Goal: Task Accomplishment & Management: Complete application form

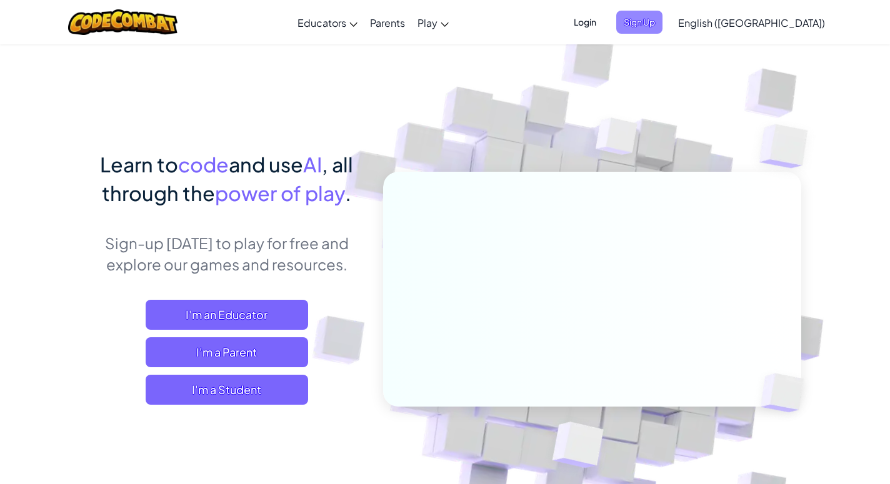
click at [662, 26] on span "Sign Up" at bounding box center [639, 22] width 46 height 23
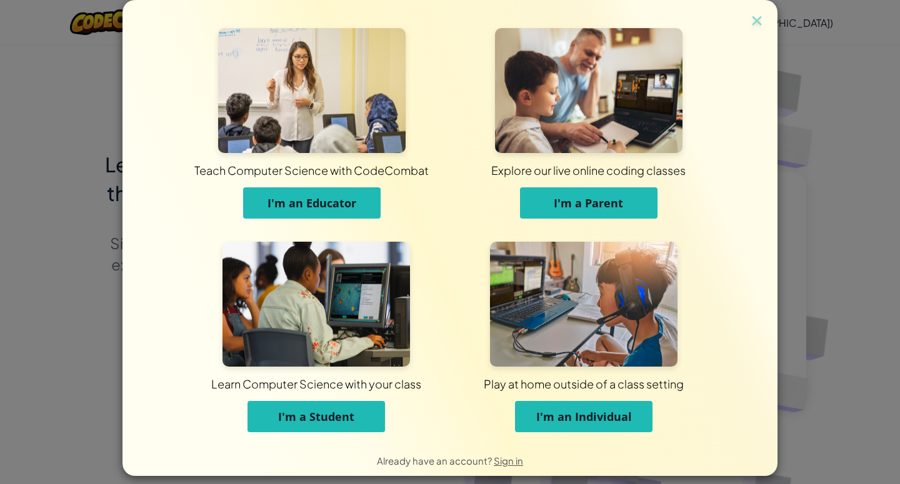
drag, startPoint x: 628, startPoint y: 416, endPoint x: 500, endPoint y: 409, distance: 127.7
click at [502, 409] on div "Play at home outside of a class setting I'm an Individual" at bounding box center [583, 400] width 205 height 66
drag, startPoint x: 477, startPoint y: 384, endPoint x: 683, endPoint y: 397, distance: 206.0
click at [683, 397] on div "Play at home outside of a class setting I'm an Individual" at bounding box center [583, 343] width 267 height 203
drag, startPoint x: 469, startPoint y: 170, endPoint x: 684, endPoint y: 172, distance: 215.6
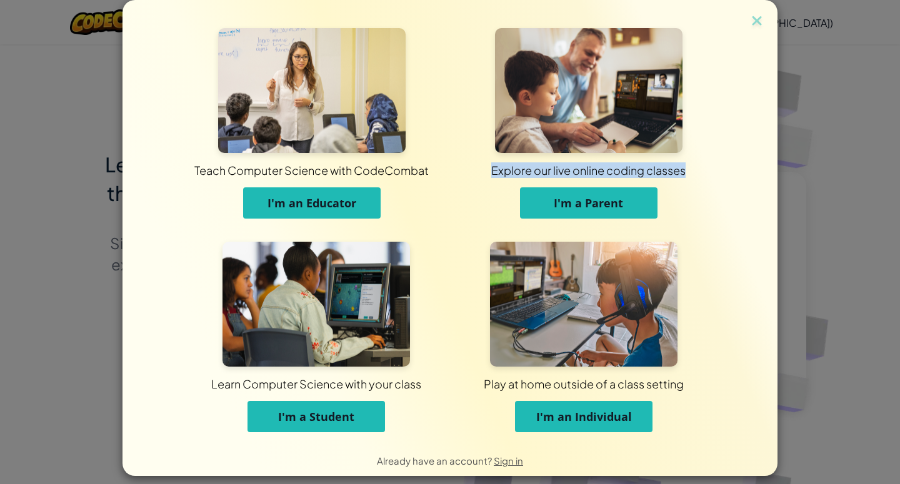
click at [684, 173] on div "Explore our live online coding classes" at bounding box center [588, 170] width 643 height 16
click at [538, 422] on span "I'm an Individual" at bounding box center [584, 416] width 96 height 15
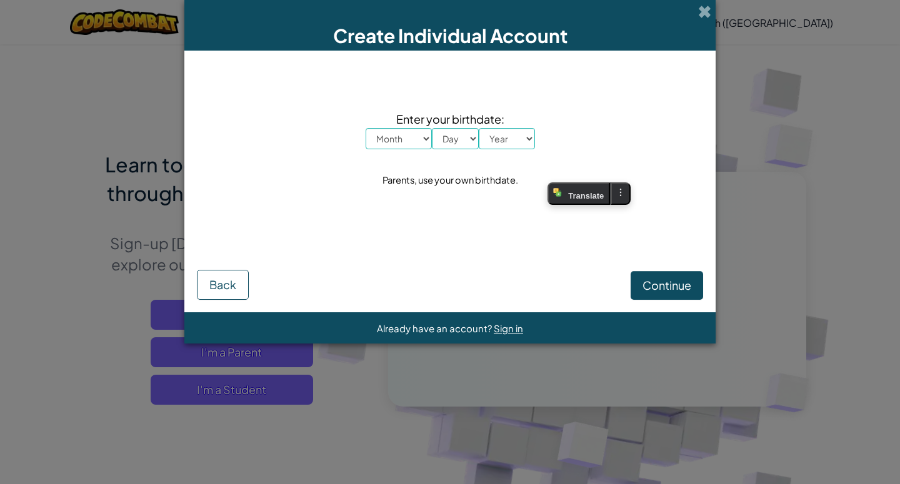
click at [424, 140] on select "Month January February March April May June July August September October Novem…" at bounding box center [399, 138] width 66 height 21
select select "1"
click at [366, 128] on select "Month January February March April May June July August September October Novem…" at bounding box center [399, 138] width 66 height 21
click at [460, 144] on select "Day 1 2 3 4 5 6 7 8 9 10 11 12 13 14 15 16 17 18 19 20 21 22 23 24 25 26 27 28 …" at bounding box center [455, 138] width 47 height 21
select select "1"
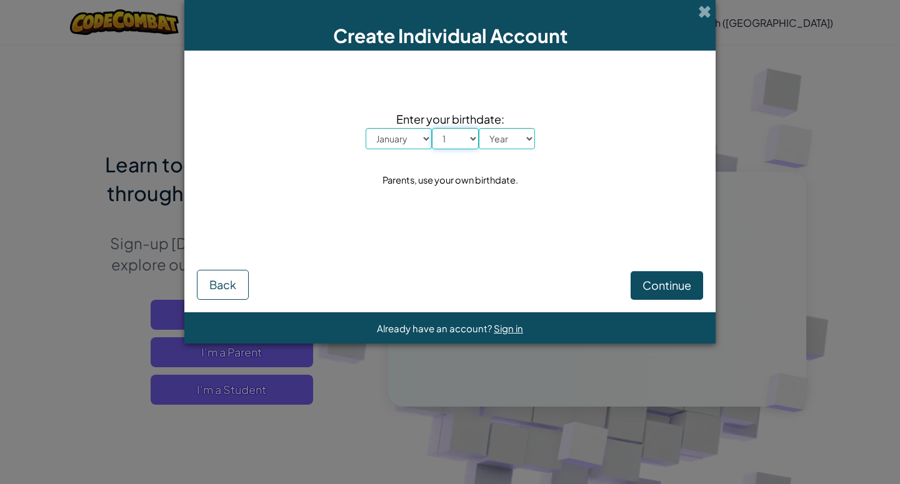
click at [432, 128] on select "Day 1 2 3 4 5 6 7 8 9 10 11 12 13 14 15 16 17 18 19 20 21 22 23 24 25 26 27 28 …" at bounding box center [455, 138] width 47 height 21
click at [523, 132] on select "Year [DATE] 2024 2023 2022 2021 2020 2019 2018 2017 2016 2015 2014 2013 2012 20…" at bounding box center [507, 138] width 56 height 21
select select "2000"
click at [479, 128] on select "Year [DATE] 2024 2023 2022 2021 2020 2019 2018 2017 2016 2015 2014 2013 2012 20…" at bounding box center [507, 138] width 56 height 21
click at [647, 287] on span "Continue" at bounding box center [666, 285] width 49 height 14
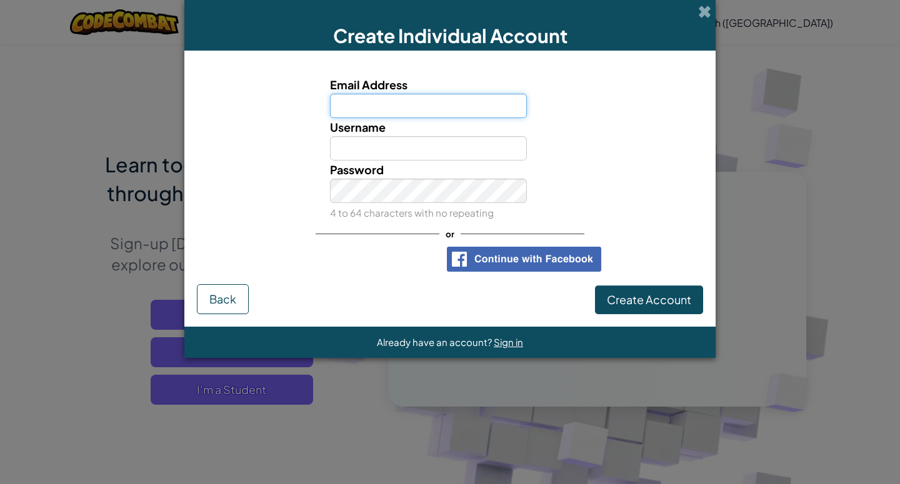
click at [367, 106] on input "Email Address" at bounding box center [428, 106] width 197 height 24
type input "[EMAIL_ADDRESS][DOMAIN_NAME]"
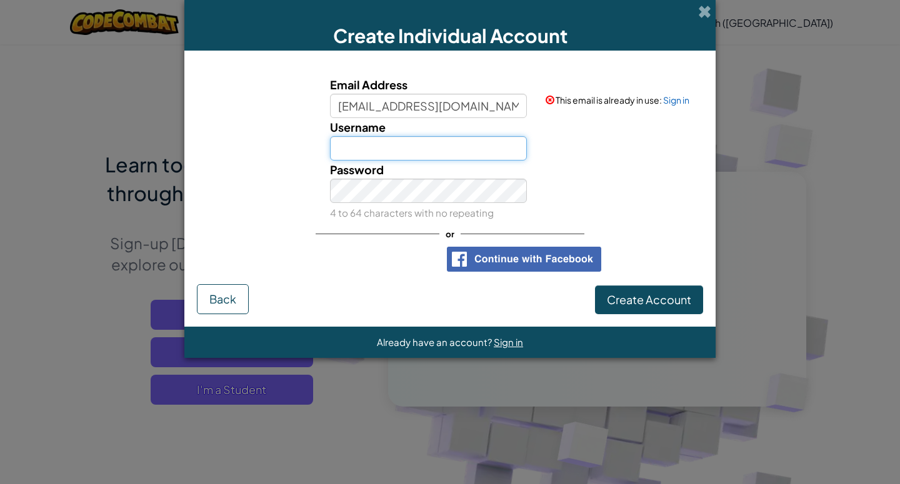
click at [382, 151] on input "Username" at bounding box center [428, 148] width 197 height 24
type input "[EMAIL_ADDRESS][DOMAIN_NAME]"
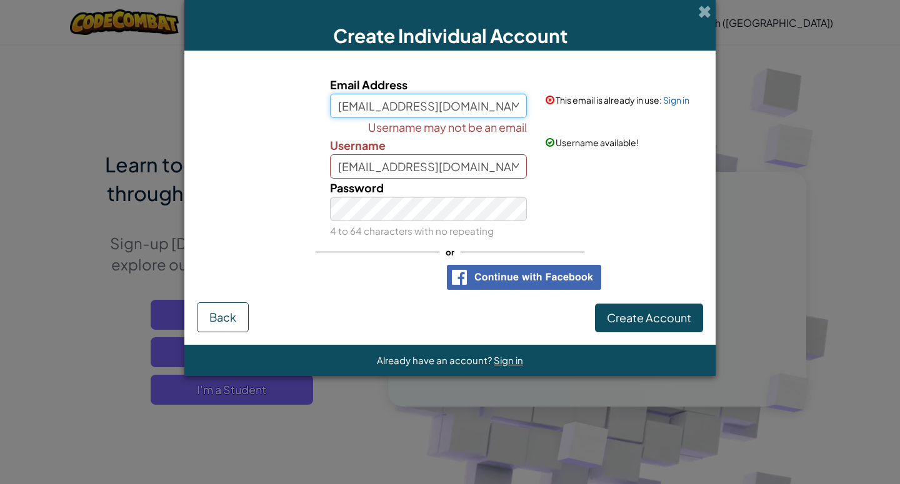
drag, startPoint x: 524, startPoint y: 101, endPoint x: 344, endPoint y: 110, distance: 180.2
click at [344, 110] on input "[EMAIL_ADDRESS][DOMAIN_NAME]" at bounding box center [428, 106] width 197 height 24
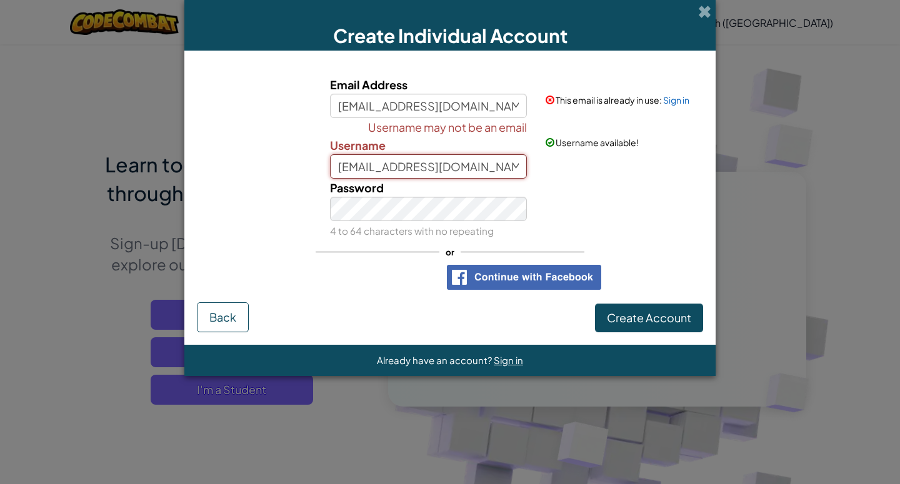
drag, startPoint x: 517, startPoint y: 169, endPoint x: 313, endPoint y: 169, distance: 203.7
click at [313, 169] on div "Username may not be an email Username [EMAIL_ADDRESS][DOMAIN_NAME] Username ava…" at bounding box center [450, 148] width 519 height 61
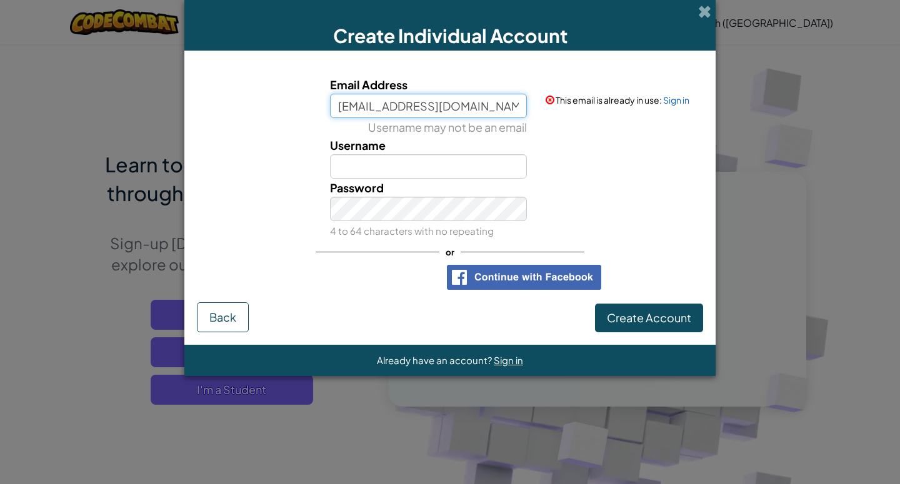
drag, startPoint x: 517, startPoint y: 107, endPoint x: 297, endPoint y: 107, distance: 219.9
click at [297, 107] on div "Email Address [EMAIL_ADDRESS][DOMAIN_NAME] This email is already in use: Sign in" at bounding box center [450, 97] width 519 height 42
click at [367, 106] on input "Email Address" at bounding box center [428, 106] width 197 height 24
type input "[EMAIL_ADDRESS][DOMAIN_NAME]"
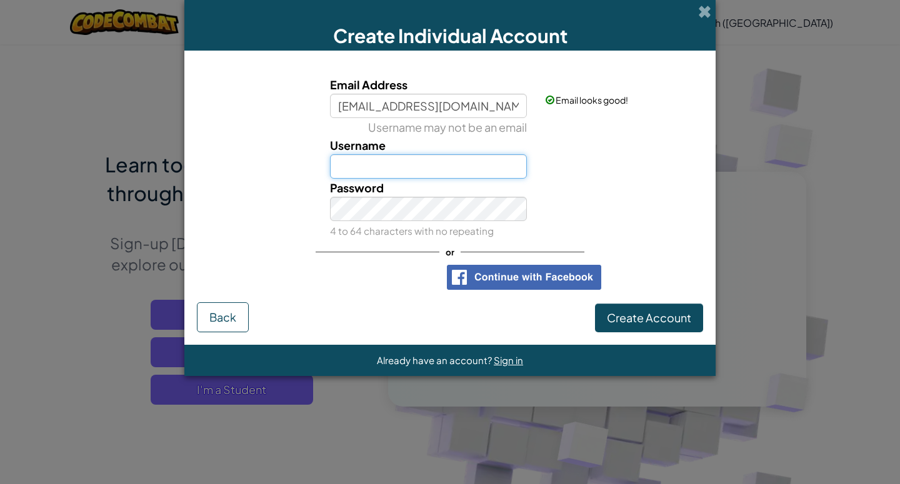
click at [405, 165] on input "Username" at bounding box center [428, 166] width 197 height 24
click at [554, 164] on div "Username may not be an email Username" at bounding box center [450, 148] width 519 height 61
click at [465, 167] on input "Username" at bounding box center [428, 166] width 197 height 24
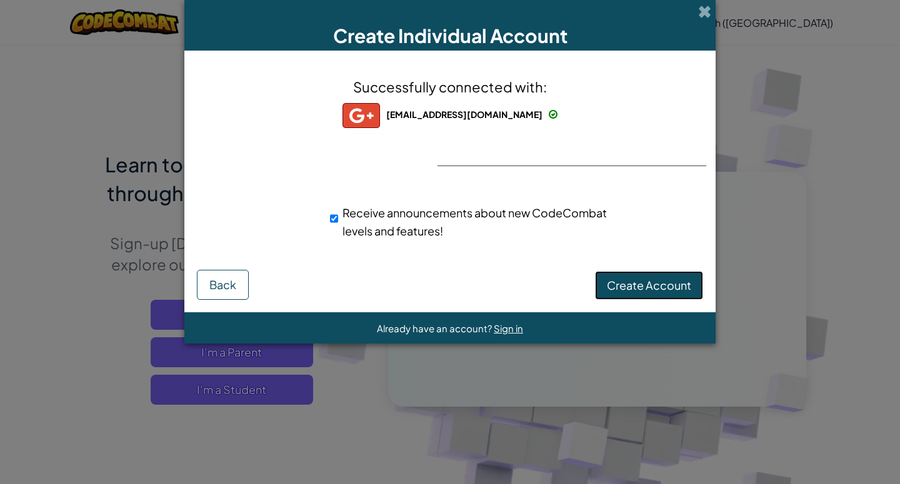
click at [651, 286] on span "Create Account" at bounding box center [649, 285] width 84 height 14
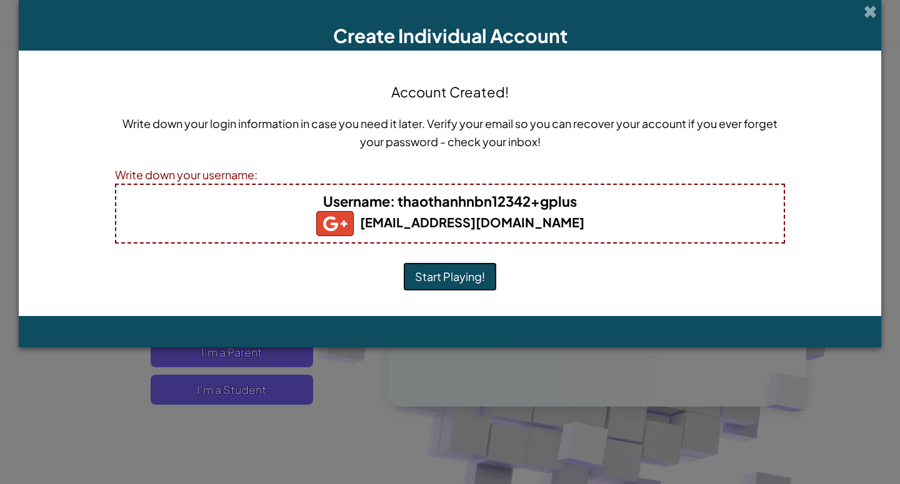
click at [465, 279] on button "Start Playing!" at bounding box center [450, 276] width 94 height 29
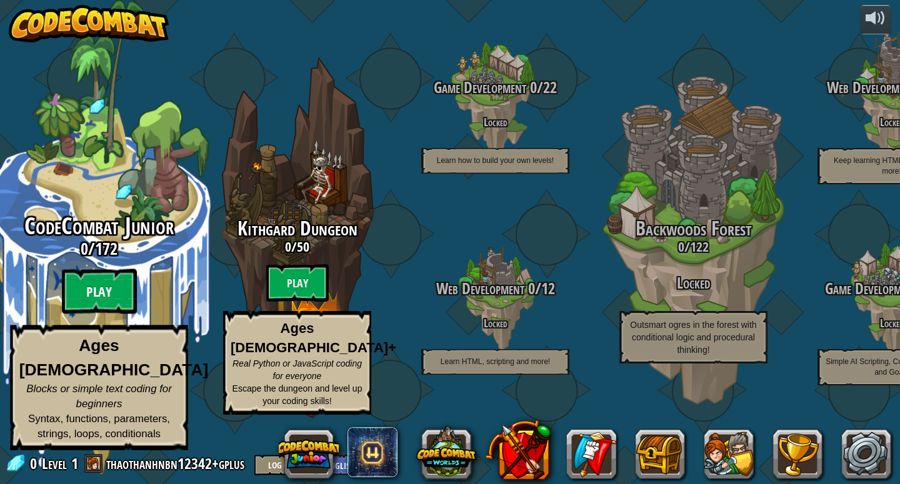
click at [115, 304] on btn "Play" at bounding box center [99, 291] width 75 height 45
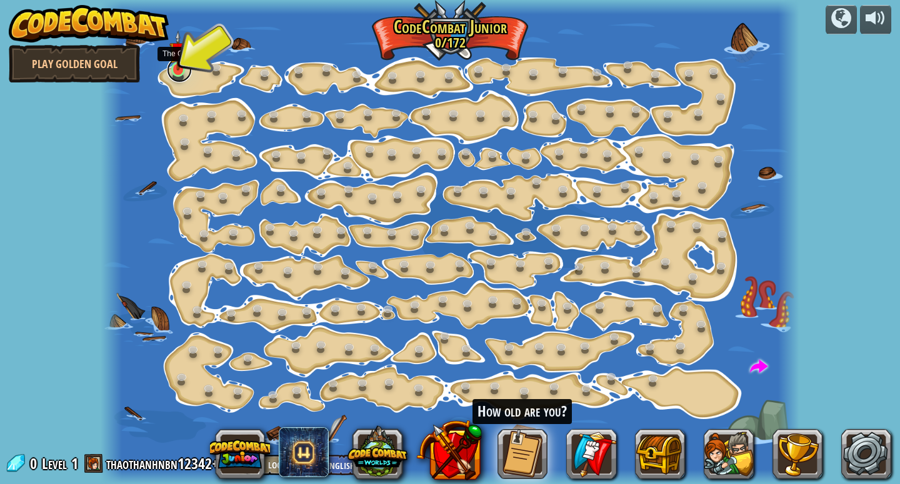
click at [181, 76] on link at bounding box center [179, 69] width 25 height 25
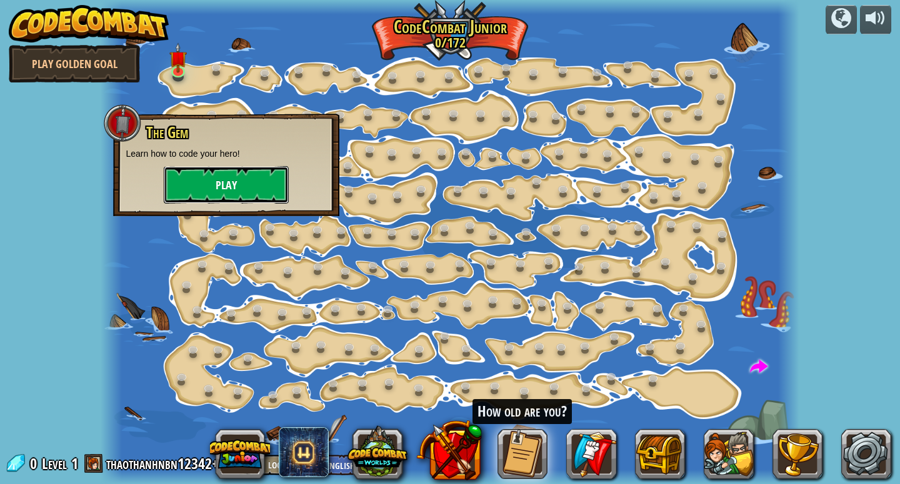
click at [261, 200] on button "Play" at bounding box center [226, 184] width 125 height 37
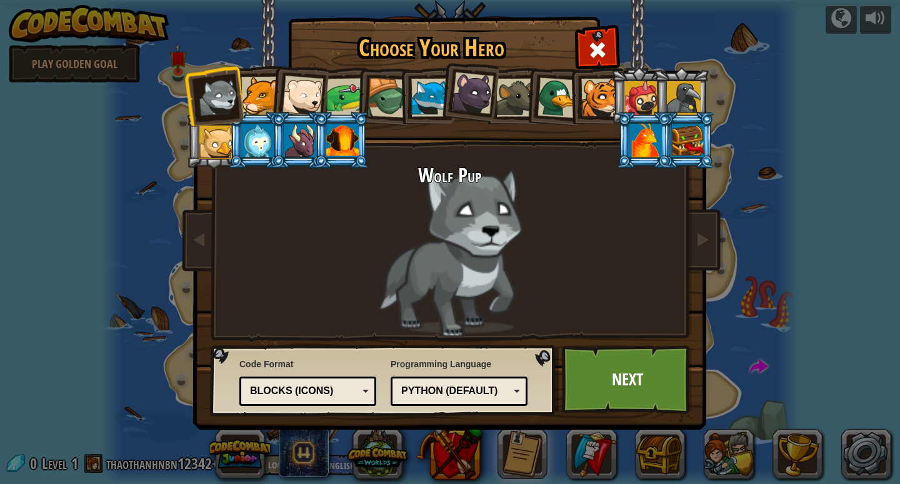
click at [258, 101] on div at bounding box center [260, 96] width 38 height 38
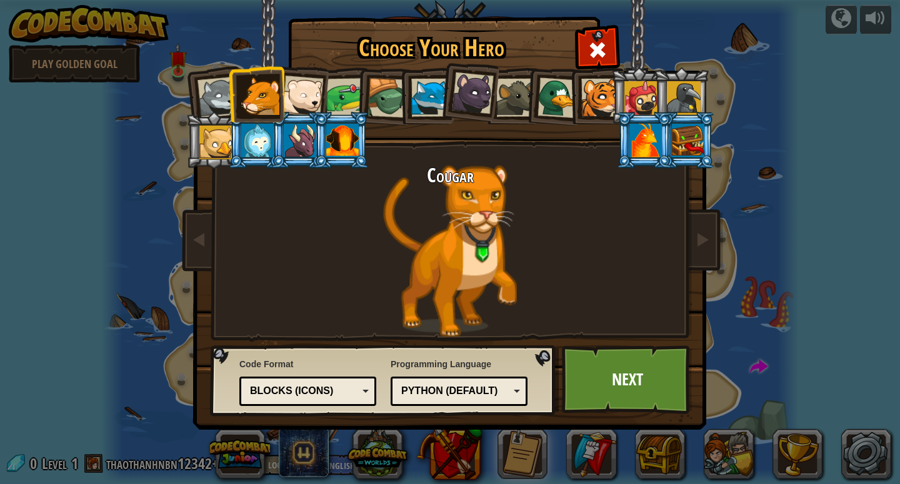
click at [299, 97] on div at bounding box center [302, 96] width 41 height 41
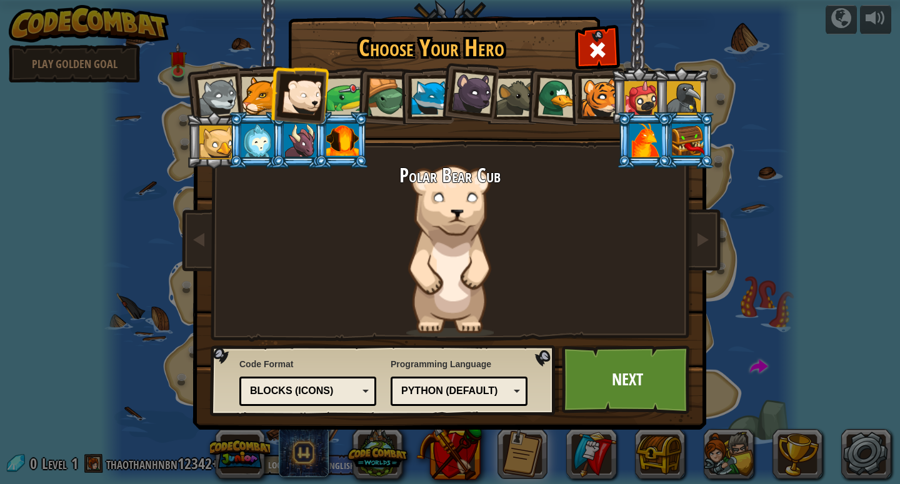
click at [256, 92] on div at bounding box center [260, 96] width 38 height 38
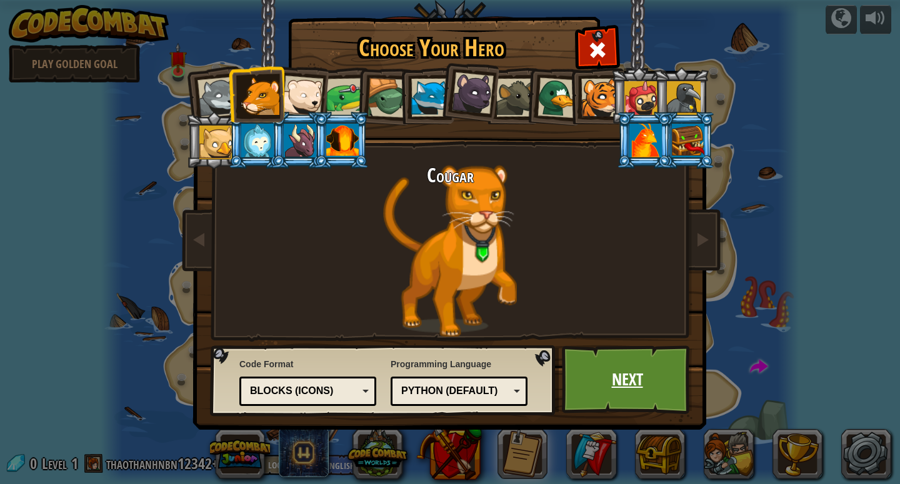
click at [610, 383] on link "Next" at bounding box center [627, 380] width 131 height 69
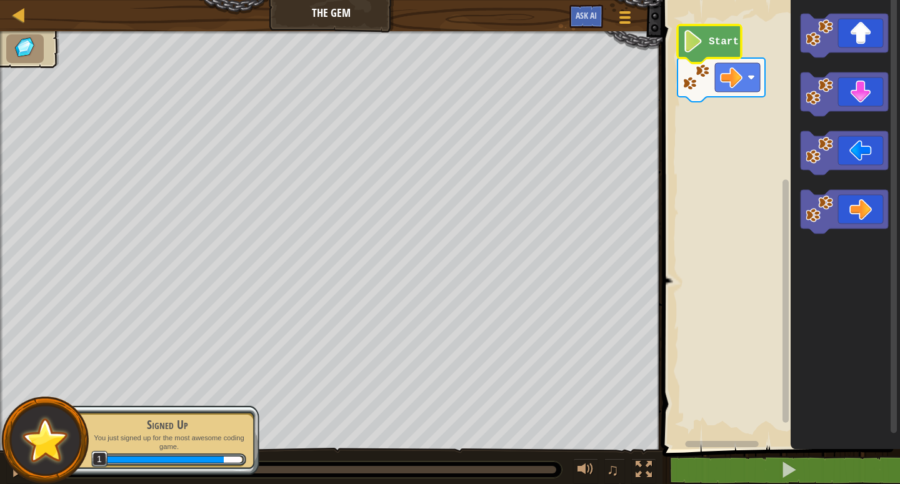
click at [697, 47] on image "Blockly Workspace" at bounding box center [692, 41] width 21 height 22
click at [835, 370] on icon "Blockly Workspace" at bounding box center [844, 221] width 109 height 455
click at [858, 39] on icon "Blockly Workspace" at bounding box center [843, 36] width 87 height 44
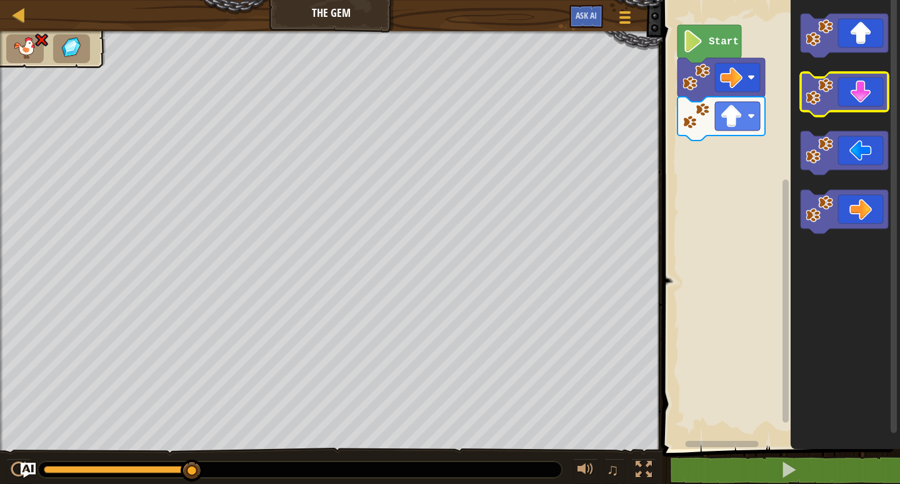
click at [853, 100] on icon "Blockly Workspace" at bounding box center [843, 94] width 87 height 44
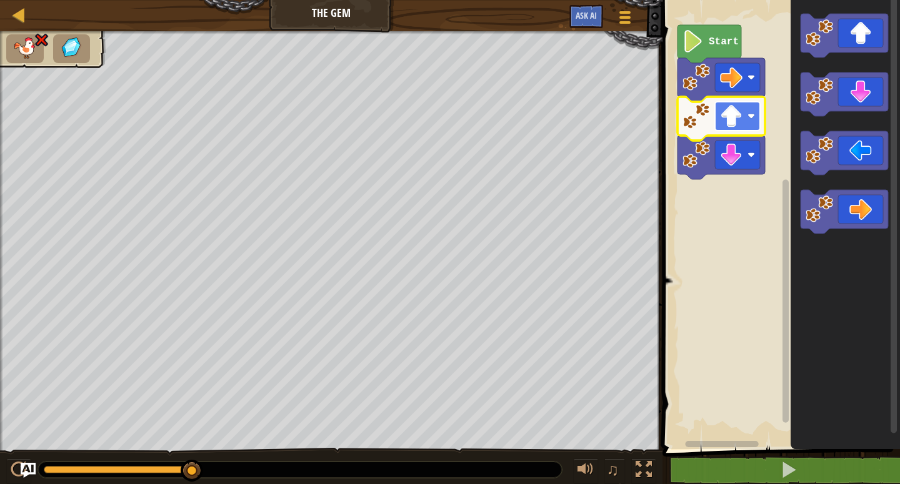
click at [745, 113] on rect "Blockly Workspace" at bounding box center [737, 116] width 45 height 29
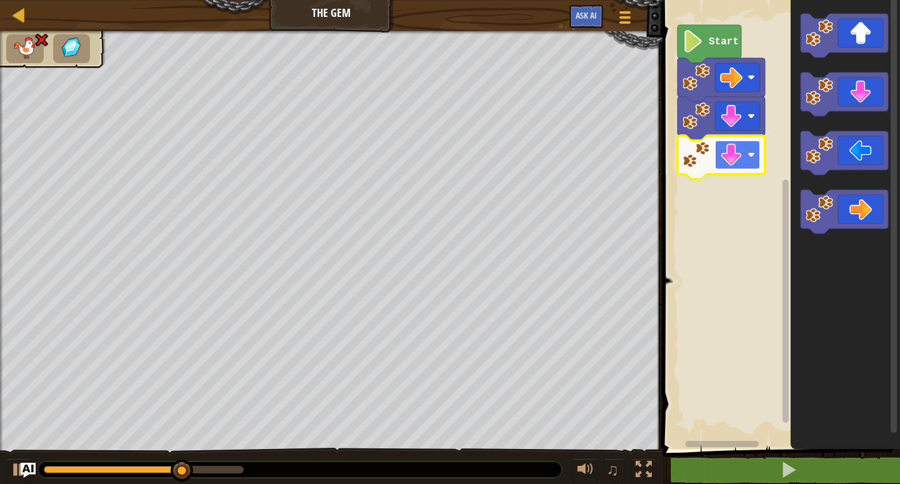
click at [743, 151] on rect "Blockly Workspace" at bounding box center [737, 155] width 45 height 29
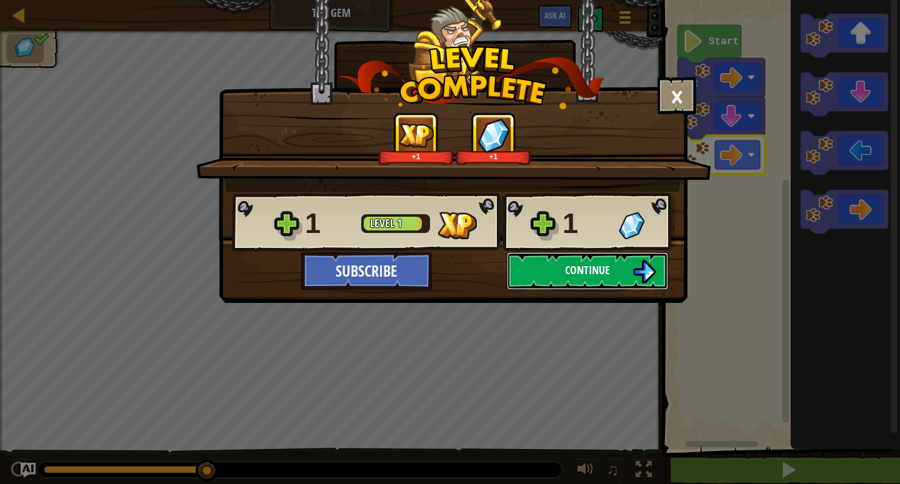
click at [635, 274] on img at bounding box center [644, 272] width 24 height 24
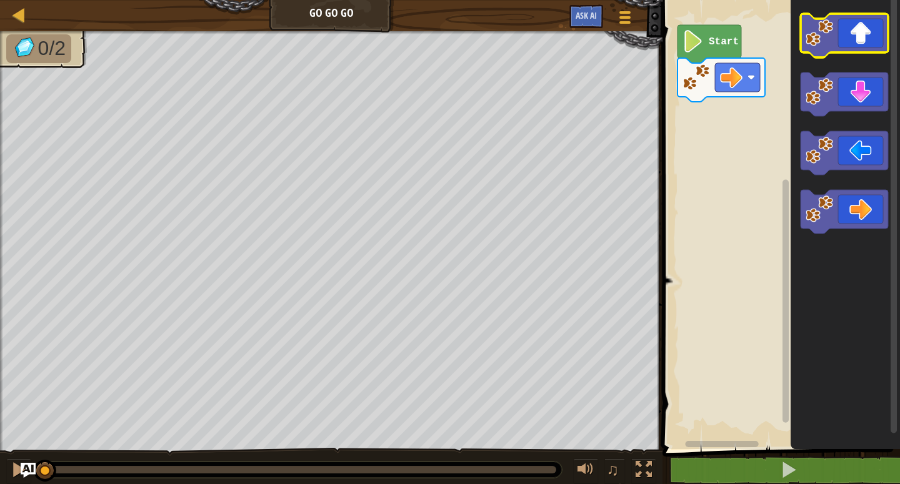
click at [858, 43] on icon "Blockly Workspace" at bounding box center [843, 36] width 87 height 44
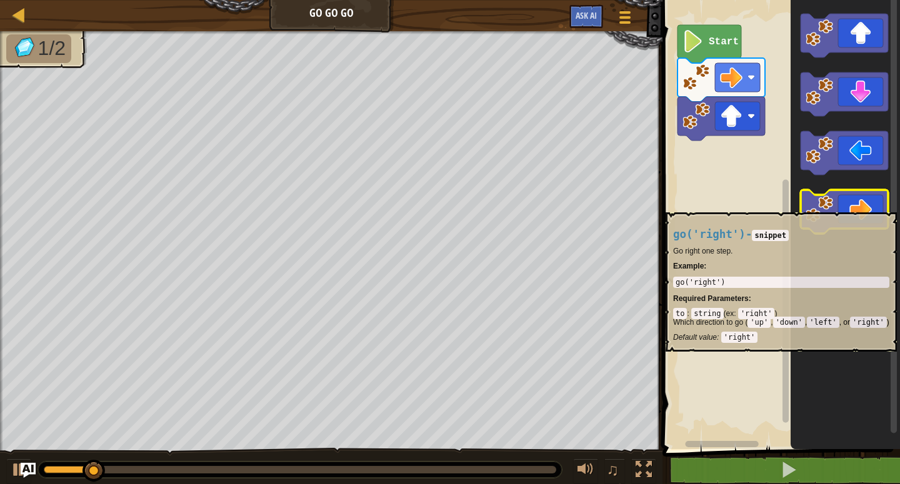
click at [868, 206] on icon "Blockly Workspace" at bounding box center [843, 212] width 87 height 44
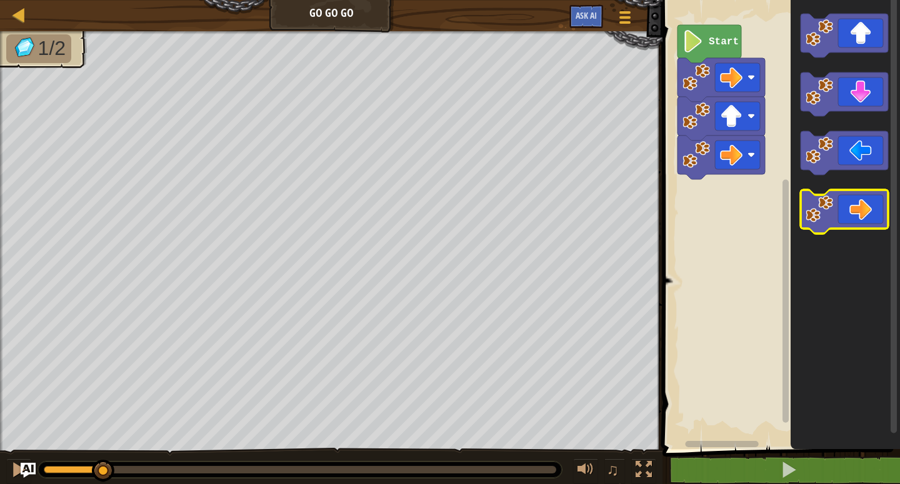
click at [868, 206] on icon "Blockly Workspace" at bounding box center [843, 212] width 87 height 44
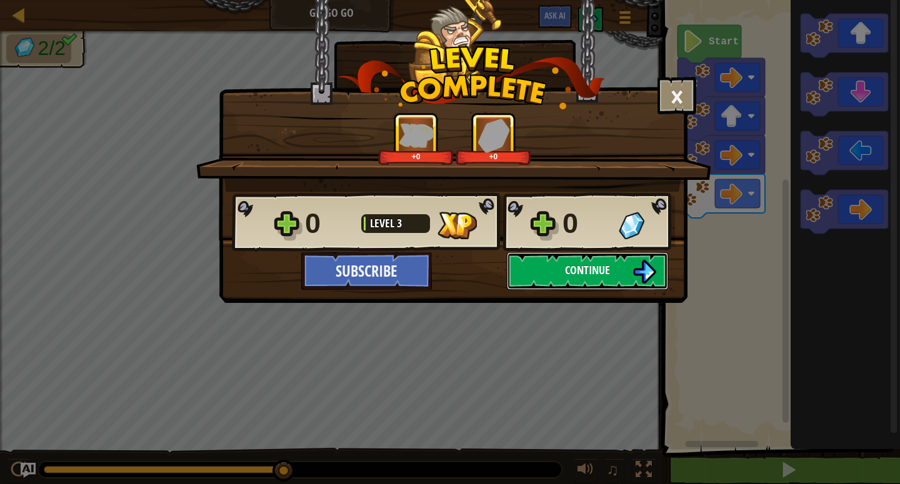
click at [574, 274] on span "Continue" at bounding box center [587, 270] width 45 height 16
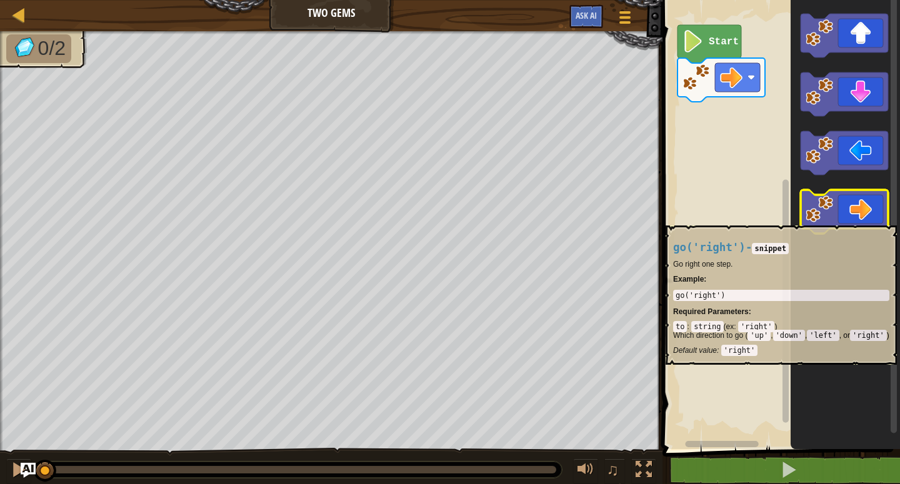
click at [864, 219] on icon "Blockly Workspace" at bounding box center [843, 212] width 87 height 44
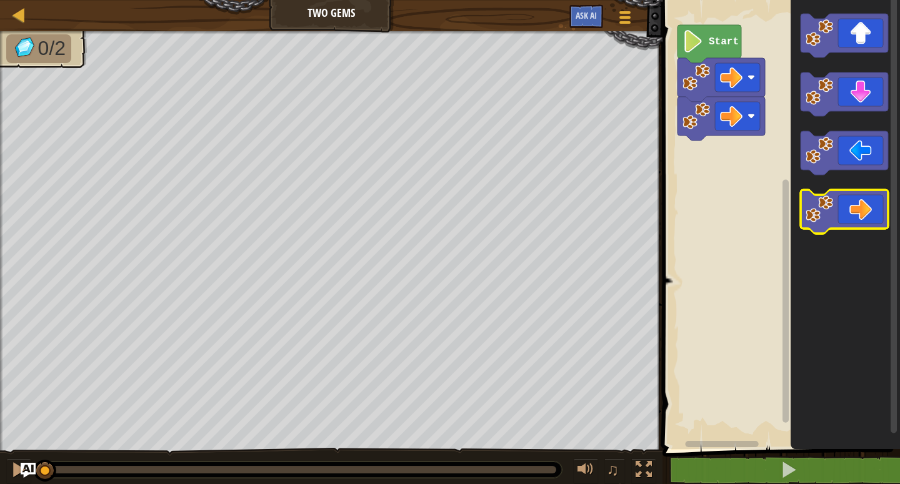
click at [864, 219] on icon "Blockly Workspace" at bounding box center [843, 212] width 87 height 44
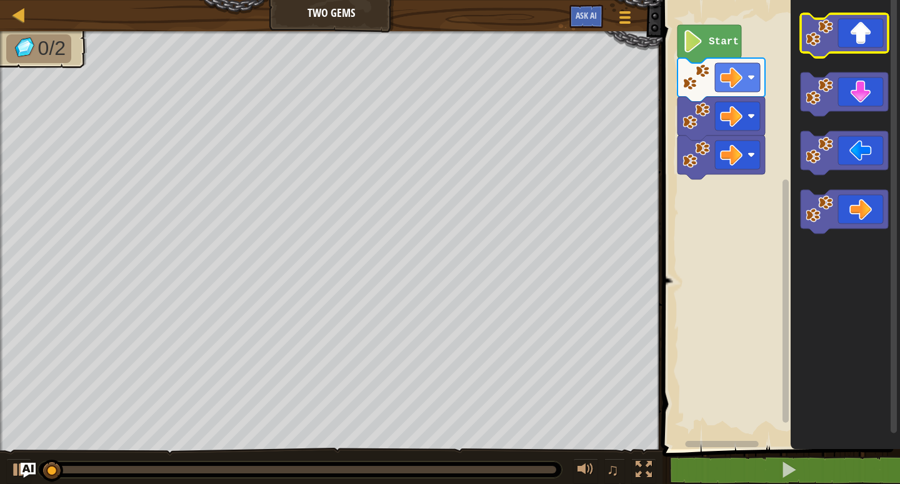
click at [864, 42] on icon "Blockly Workspace" at bounding box center [843, 36] width 87 height 44
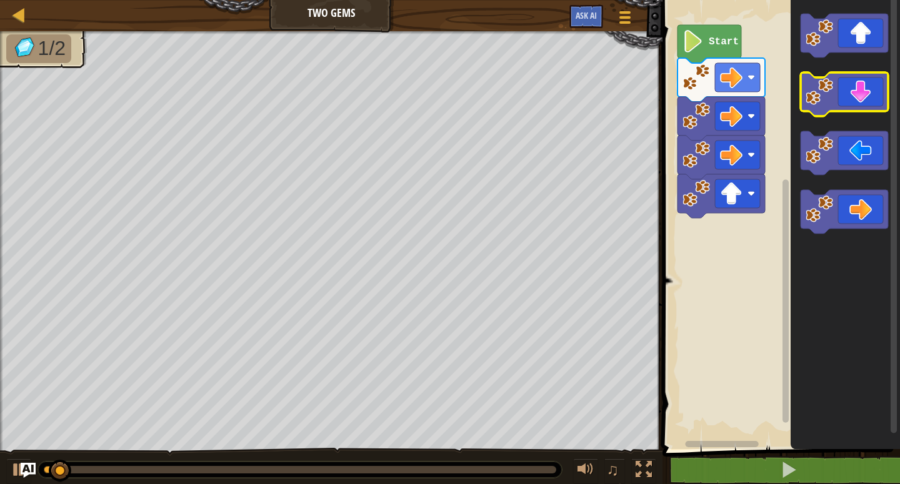
click at [867, 103] on icon "Blockly Workspace" at bounding box center [843, 94] width 87 height 44
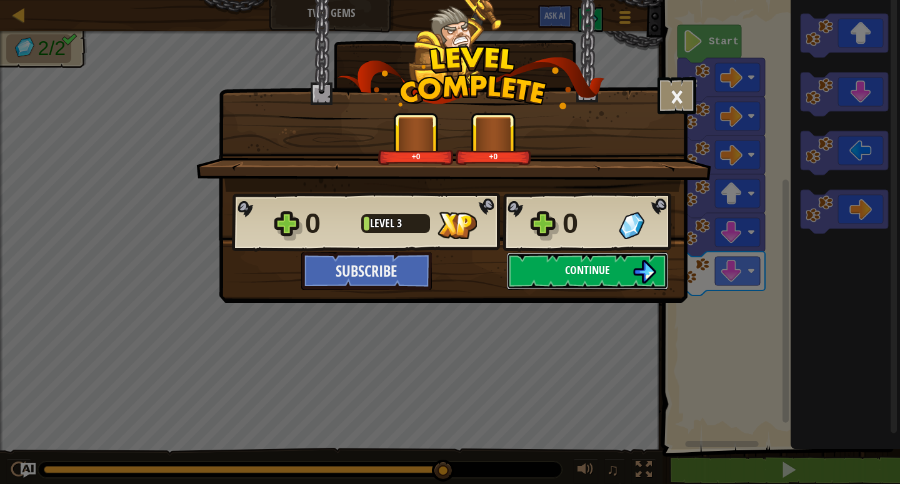
click at [608, 278] on button "Continue" at bounding box center [587, 270] width 161 height 37
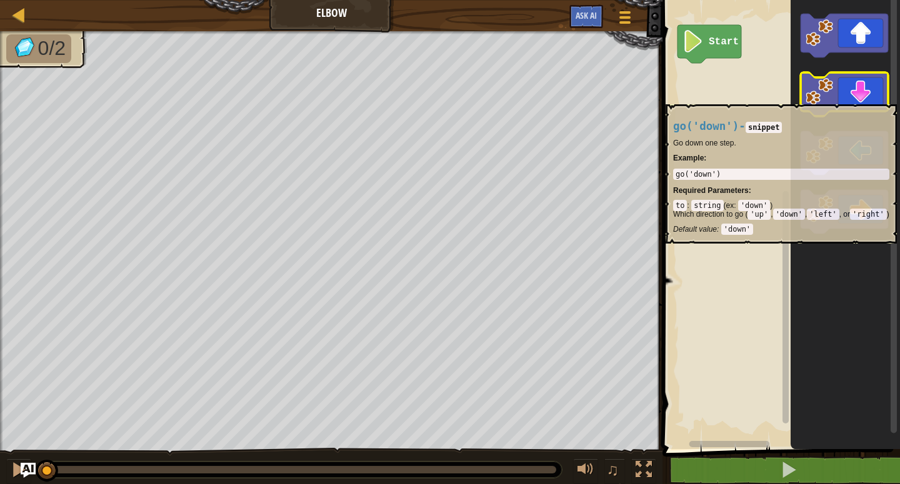
click at [865, 98] on icon "Blockly Workspace" at bounding box center [843, 94] width 87 height 44
click at [866, 98] on icon "Blockly Workspace" at bounding box center [843, 94] width 87 height 44
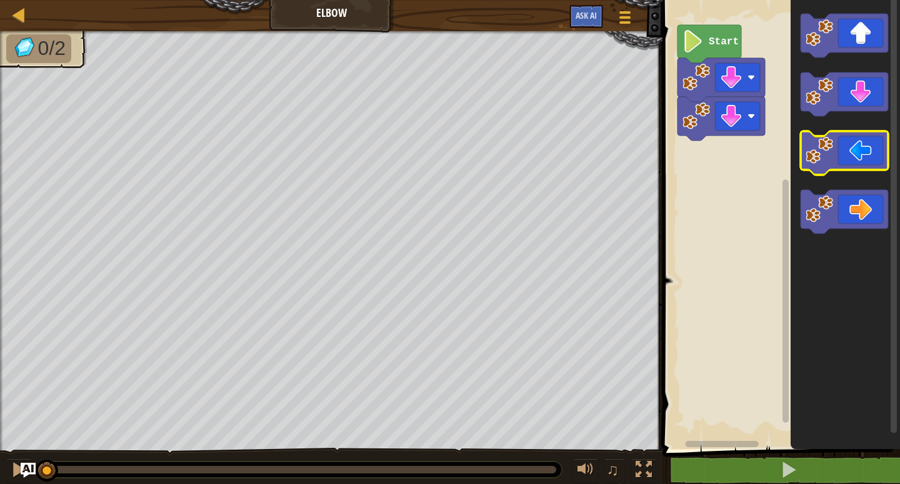
click at [861, 161] on icon "Blockly Workspace" at bounding box center [843, 153] width 87 height 44
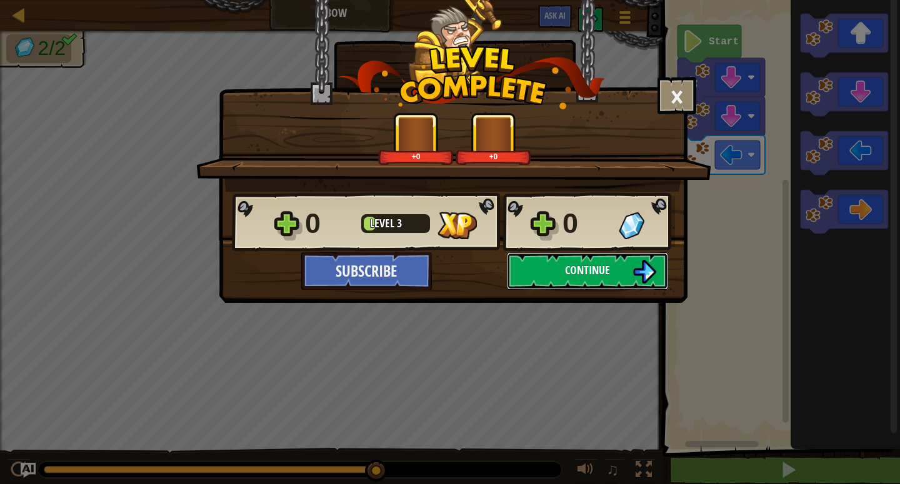
click at [593, 271] on span "Continue" at bounding box center [587, 270] width 45 height 16
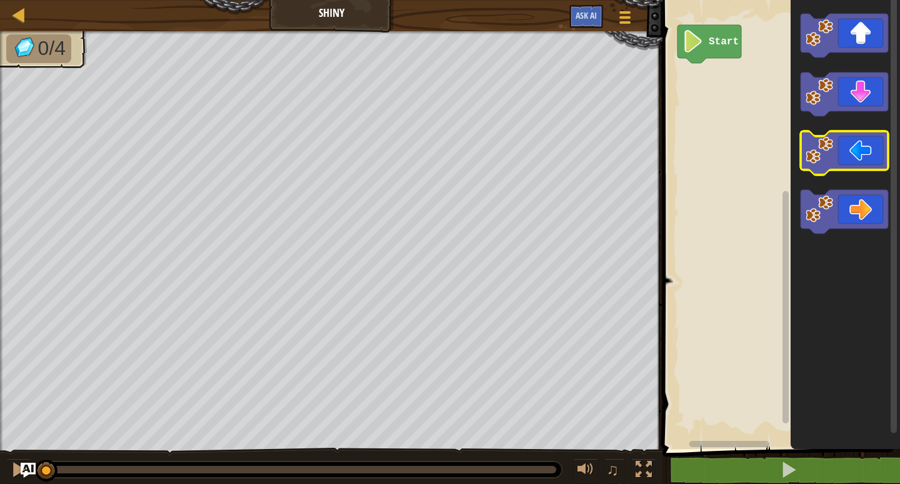
click at [857, 156] on icon "Blockly Workspace" at bounding box center [843, 153] width 87 height 44
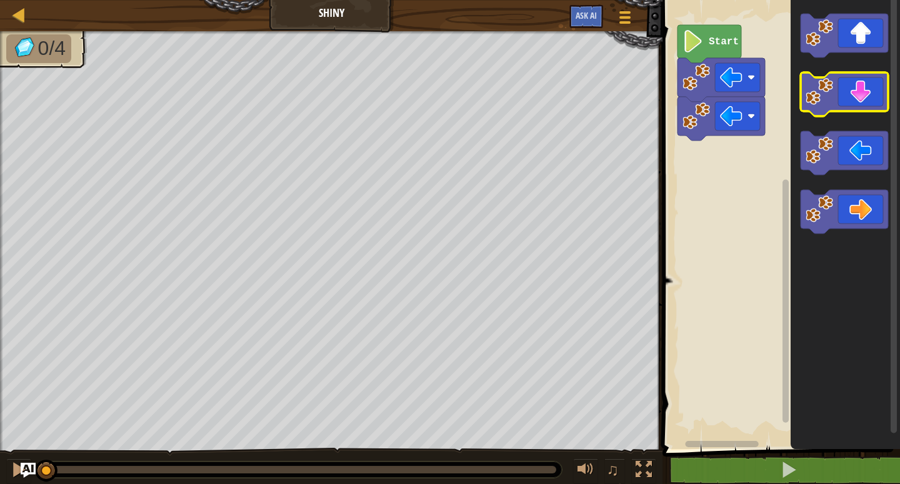
click at [860, 97] on icon "Blockly Workspace" at bounding box center [843, 94] width 87 height 44
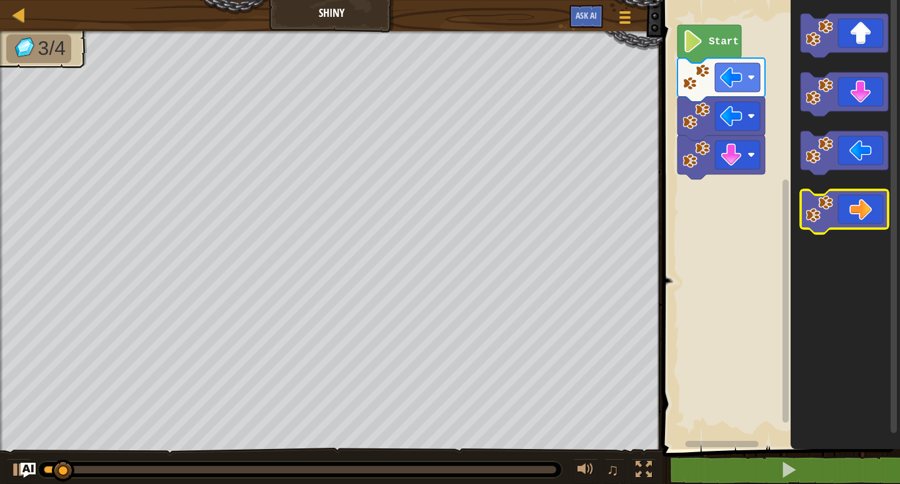
click at [861, 210] on icon "Blockly Workspace" at bounding box center [843, 212] width 87 height 44
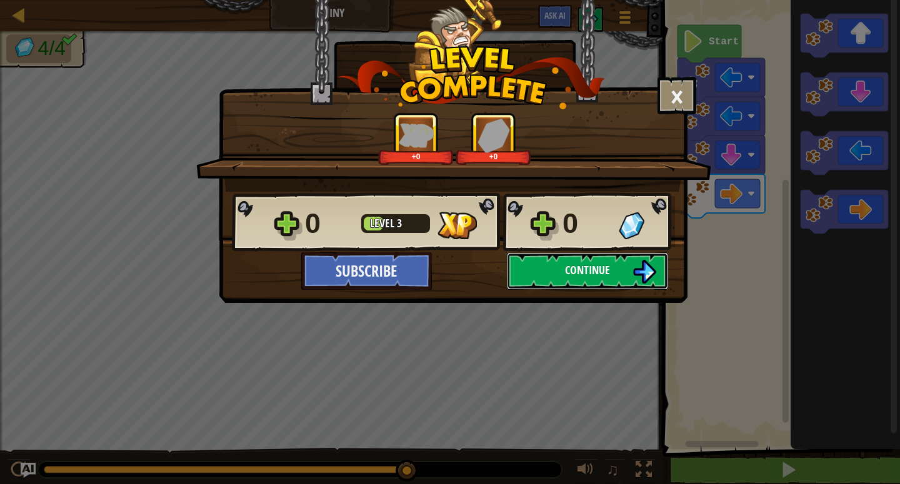
click at [645, 276] on img at bounding box center [644, 272] width 24 height 24
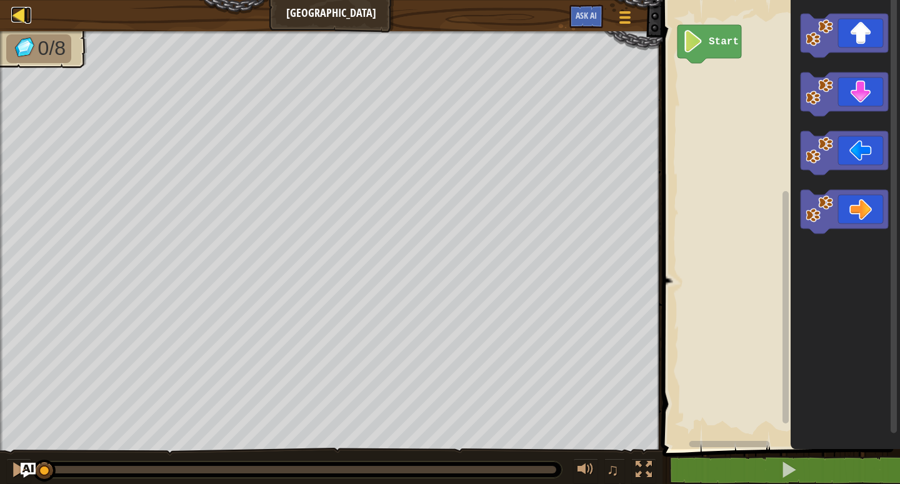
click at [24, 14] on div at bounding box center [19, 15] width 16 height 16
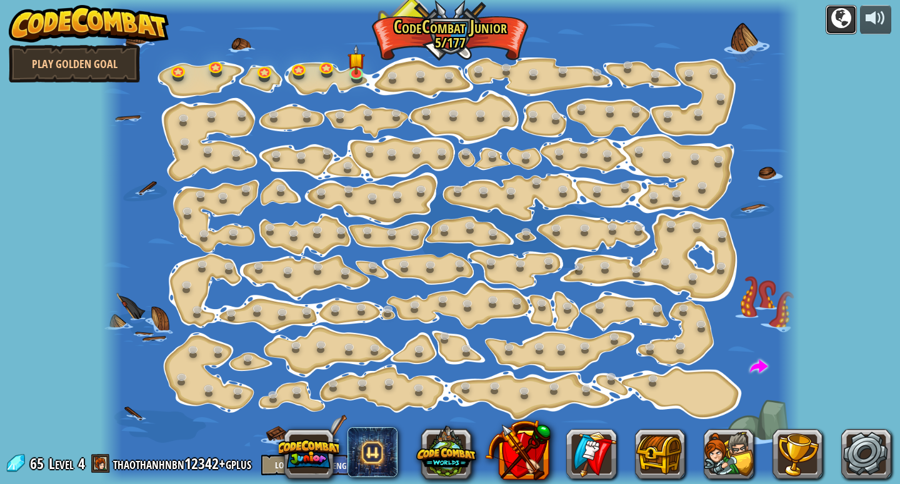
click at [845, 18] on div at bounding box center [841, 18] width 20 height 20
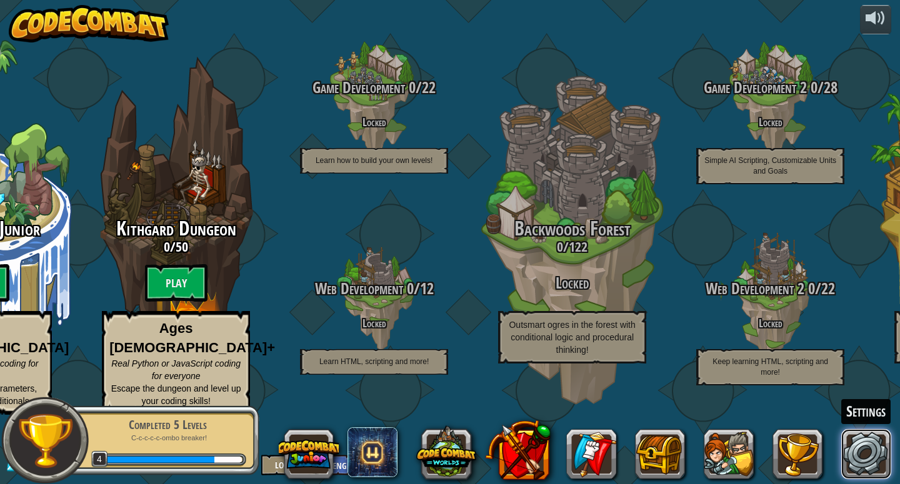
click at [860, 457] on link at bounding box center [866, 454] width 50 height 50
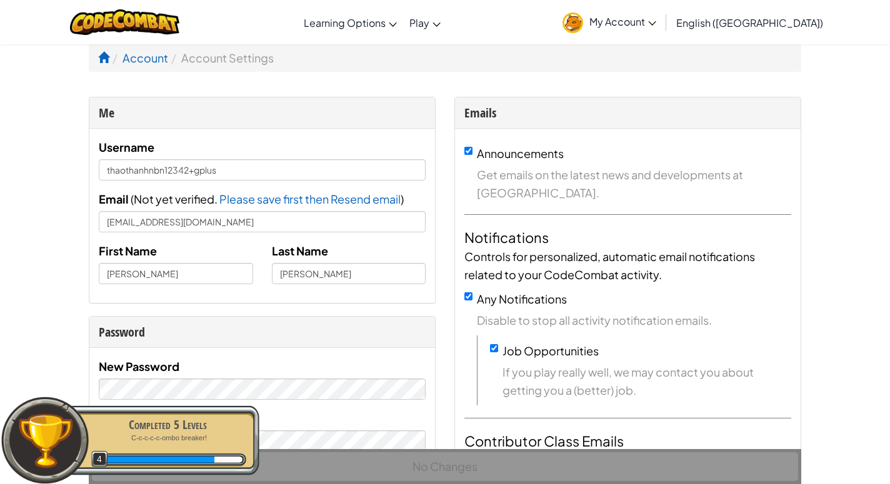
click at [656, 22] on span "My Account" at bounding box center [622, 21] width 67 height 13
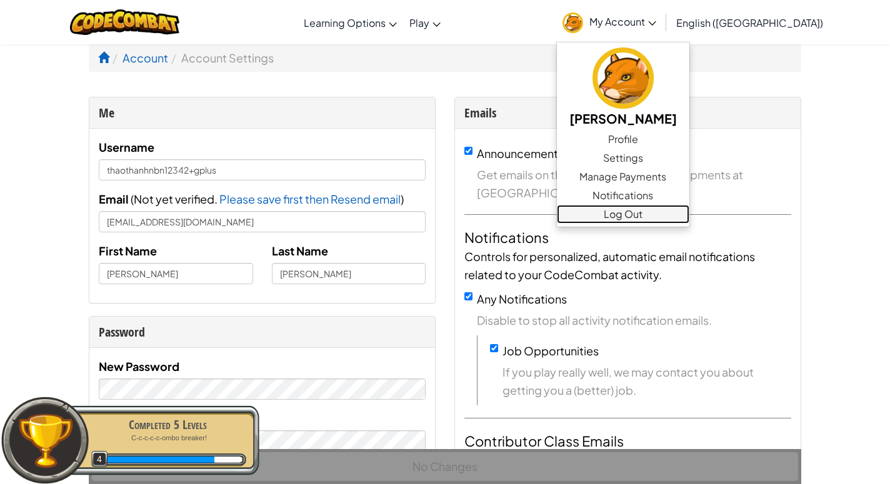
click at [685, 214] on link "Log Out" at bounding box center [623, 214] width 132 height 19
